Goal: Use online tool/utility: Utilize a website feature to perform a specific function

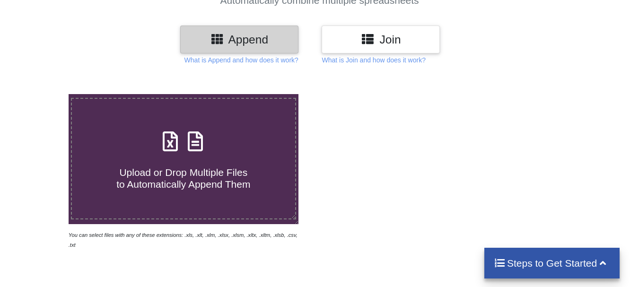
drag, startPoint x: 645, startPoint y: 58, endPoint x: 290, endPoint y: 168, distance: 372.1
click at [638, 106] on html "Click here to get data from all your data sources using AI (for free with our n…" at bounding box center [319, 44] width 639 height 287
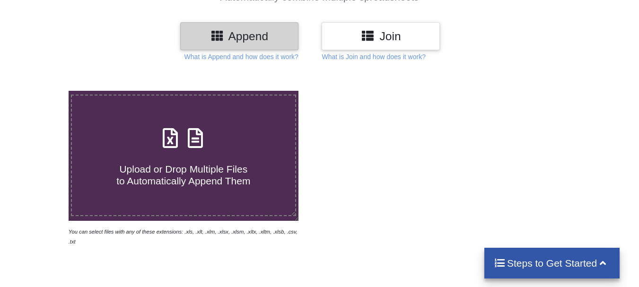
click at [287, 168] on h4 "Upload or Drop Multiple Files to Automatically Append Them" at bounding box center [183, 169] width 223 height 36
click at [43, 91] on input "Upload or Drop Multiple Files to Automatically Append Them" at bounding box center [43, 91] width 0 height 0
type input "C:\fakepath\2nd L & S Competition.xlsx"
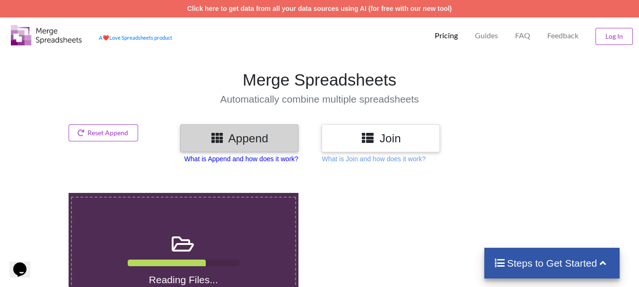
drag, startPoint x: 275, startPoint y: 160, endPoint x: 228, endPoint y: 156, distance: 47.0
click at [228, 156] on p "What is Append and how does it work?" at bounding box center [241, 158] width 114 height 9
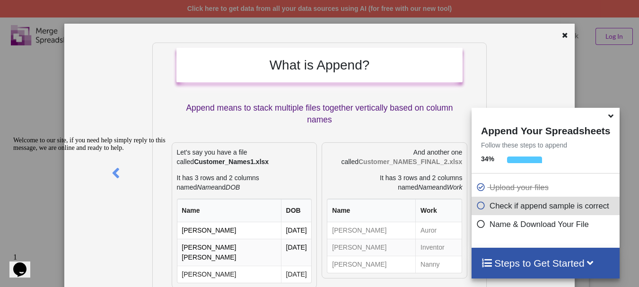
click at [610, 119] on icon at bounding box center [611, 114] width 10 height 9
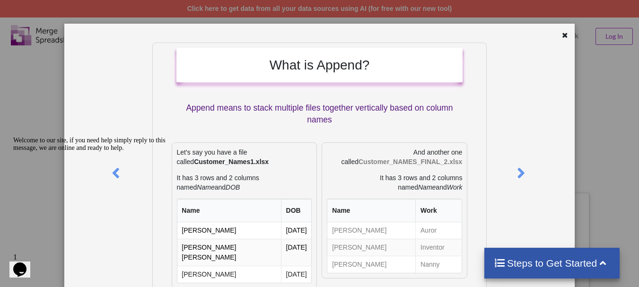
scroll to position [2015, 0]
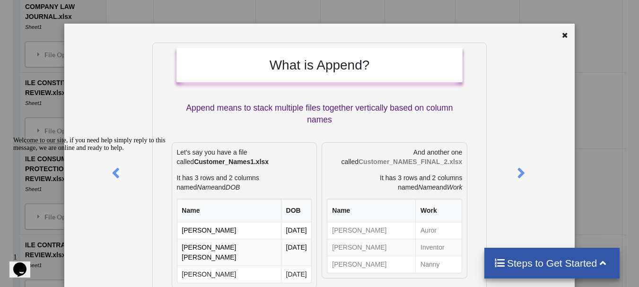
click at [458, 106] on p "Append means to stack multiple files together vertically based on column names" at bounding box center [319, 114] width 287 height 24
drag, startPoint x: 559, startPoint y: 34, endPoint x: 563, endPoint y: 38, distance: 6.1
click at [561, 33] on icon at bounding box center [565, 34] width 8 height 7
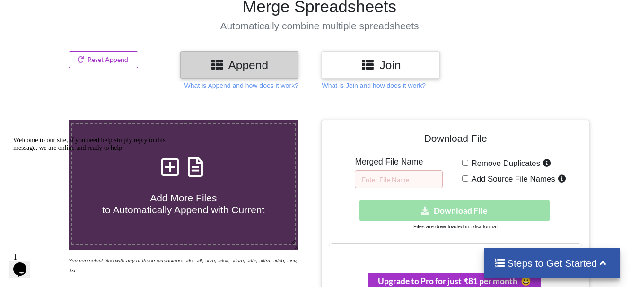
scroll to position [59, 0]
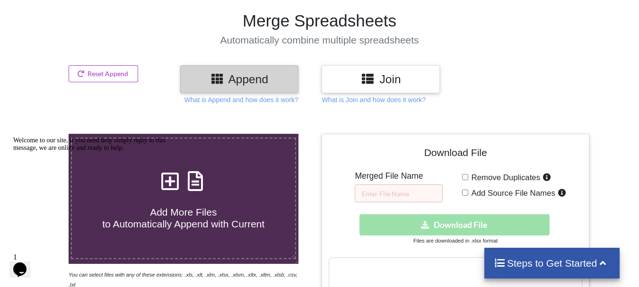
click at [379, 78] on h3 "Join" at bounding box center [381, 79] width 104 height 14
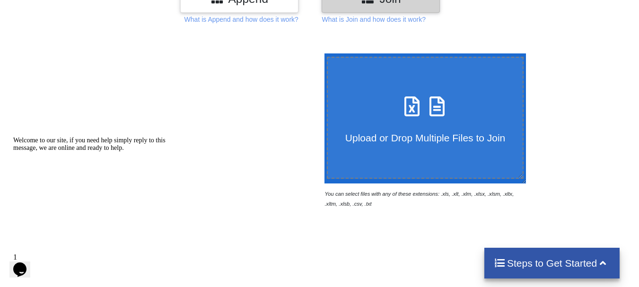
scroll to position [115, 0]
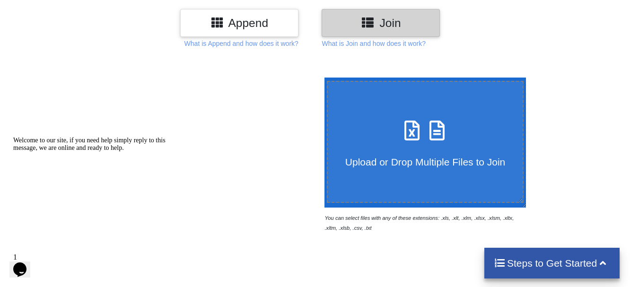
click at [403, 158] on span "Upload or Drop Multiple Files to Join" at bounding box center [425, 161] width 160 height 11
click at [322, 78] on input "Upload or Drop Multiple Files to Join" at bounding box center [322, 78] width 0 height 0
click at [362, 43] on p "What is Join and how does it work?" at bounding box center [373, 43] width 104 height 9
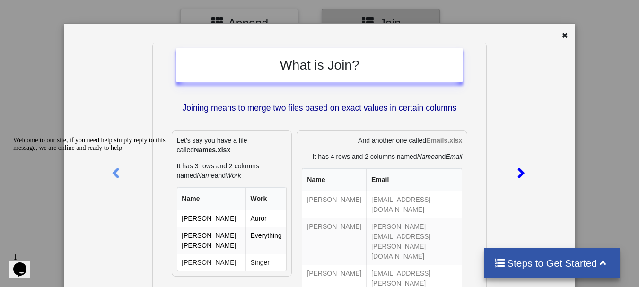
click at [520, 143] on div at bounding box center [522, 172] width 21 height 258
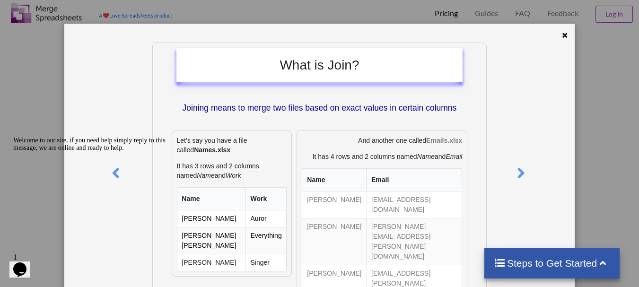
scroll to position [21, 0]
click at [561, 37] on icon at bounding box center [565, 34] width 8 height 7
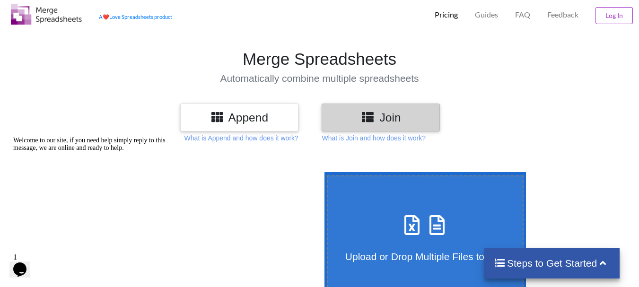
click at [444, 182] on label "Upload or Drop Multiple Files to Join" at bounding box center [425, 236] width 197 height 122
click at [322, 172] on input "Upload or Drop Multiple Files to Join" at bounding box center [322, 172] width 0 height 0
type input "C:\fakepath\2nd L & S Competition.xlsx"
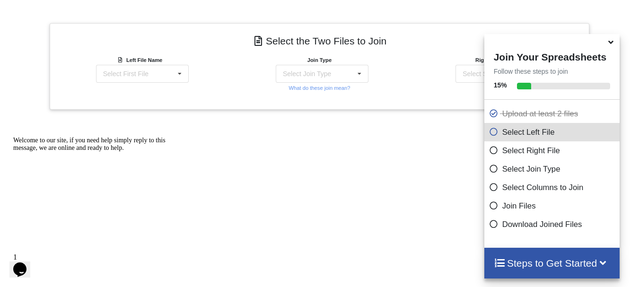
scroll to position [416, 0]
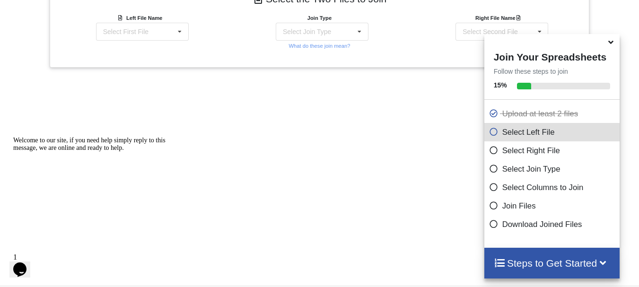
click at [610, 45] on icon at bounding box center [611, 40] width 10 height 9
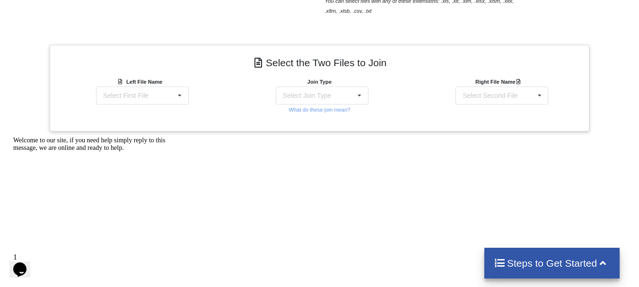
scroll to position [316, 0]
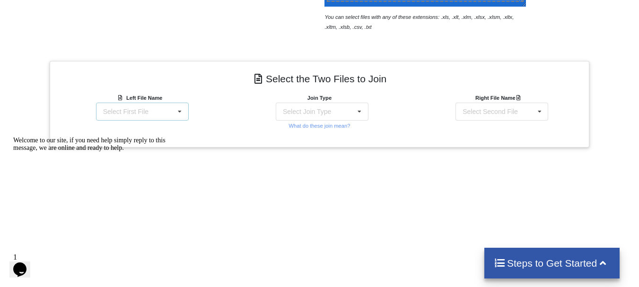
click at [158, 106] on div "Select First File 2nd L & S Competition.xlsx : Sheet1 AMITY MUMBAI SPECIAL.xlsx…" at bounding box center [142, 112] width 93 height 18
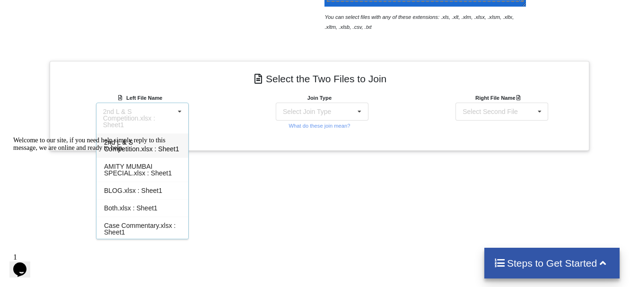
click at [182, 140] on div "2nd L & S Competition.xlsx : Sheet1" at bounding box center [142, 145] width 92 height 24
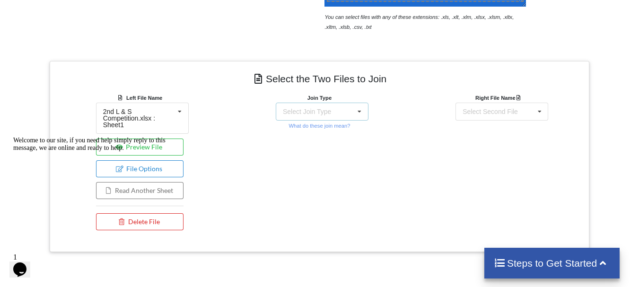
click at [348, 105] on div "Select Join Type INNER JOIN LEFT JOIN RIGHT JOIN FULL JOIN" at bounding box center [322, 112] width 93 height 18
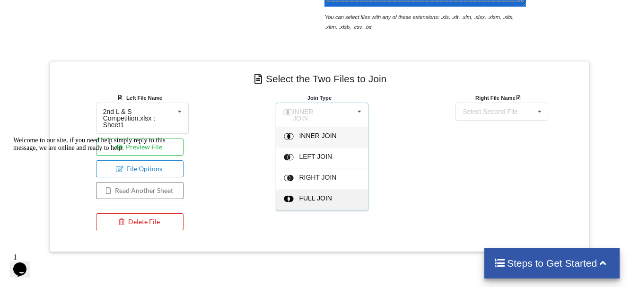
click at [346, 189] on div "FULL JOIN" at bounding box center [322, 199] width 92 height 21
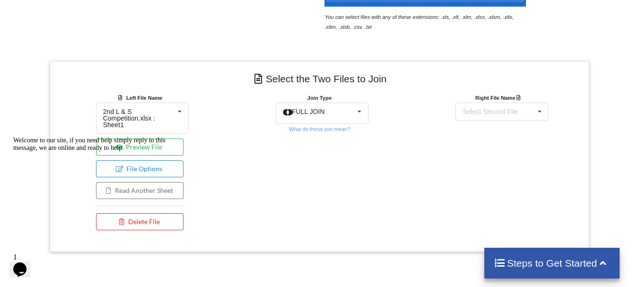
click at [451, 108] on div "Right File Name Select Second File 2nd L & S Competition.xlsx : Sheet1 AMITY MU…" at bounding box center [499, 164] width 180 height 142
click at [463, 104] on div "Select Second File 2nd L & S Competition.xlsx : Sheet1 AMITY MUMBAI SPECIAL.xls…" at bounding box center [501, 112] width 93 height 18
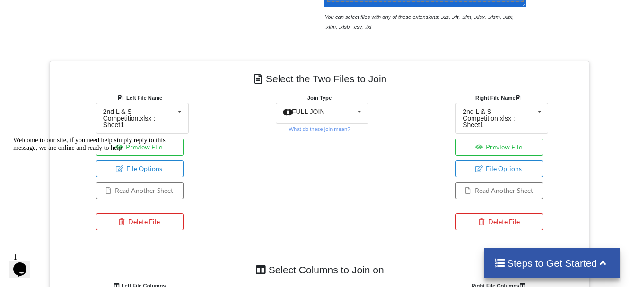
click at [415, 63] on div "Select the Two Files to Join Left File Name 2nd L & S Competition.xlsx : Sheet1…" at bounding box center [319, 218] width 539 height 315
